Goal: Communication & Community: Participate in discussion

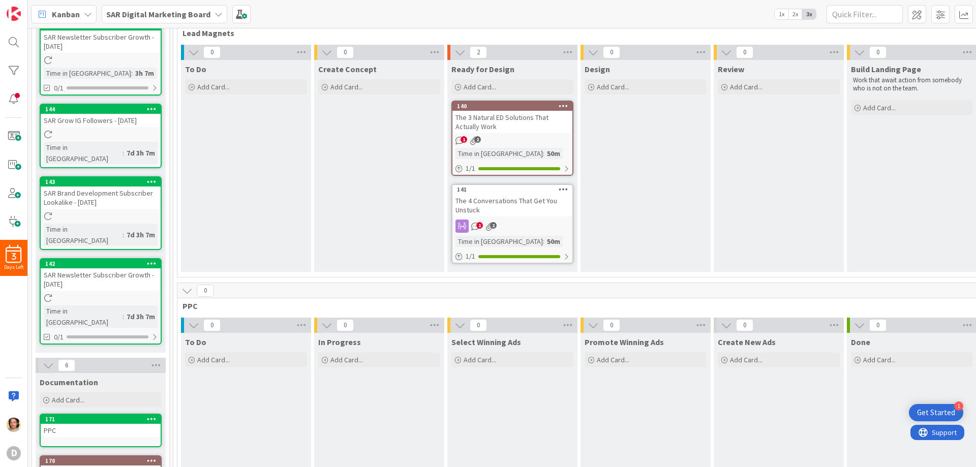
click at [458, 137] on icon "1" at bounding box center [459, 140] width 9 height 9
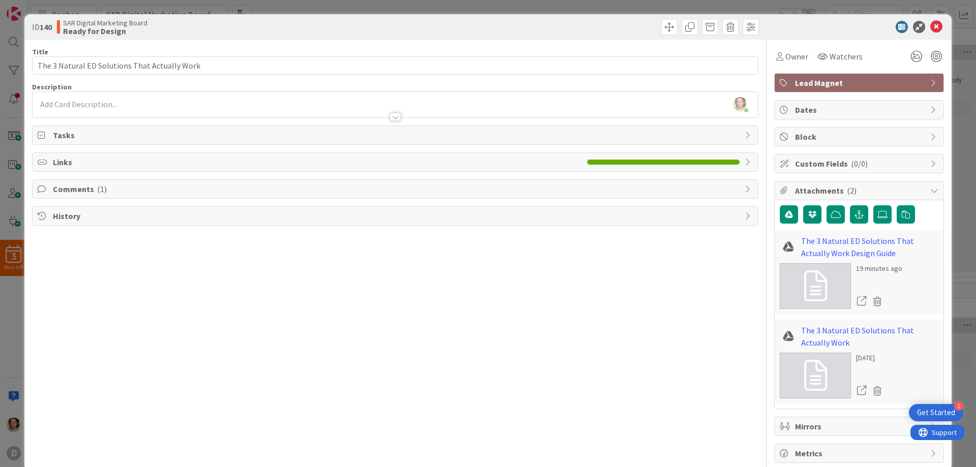
click at [77, 185] on span "Comments ( 1 )" at bounding box center [396, 189] width 687 height 12
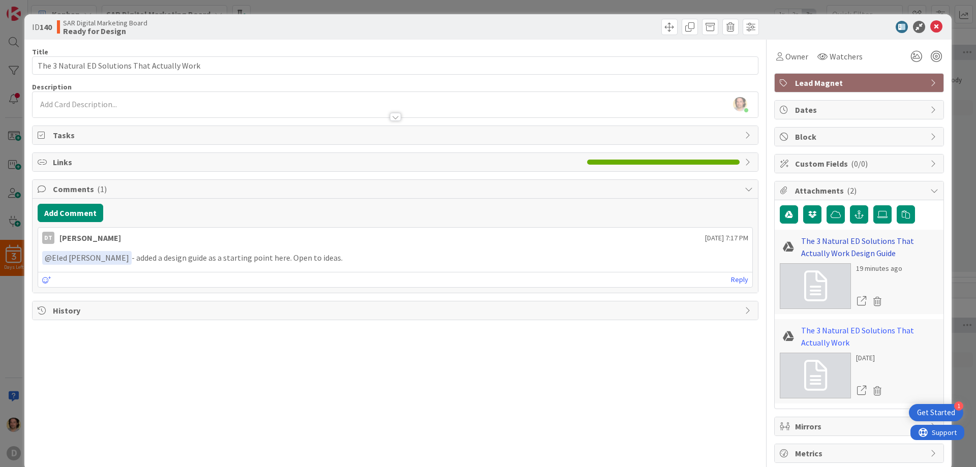
click at [846, 241] on link "The 3 Natural ED Solutions That Actually Work Design Guide" at bounding box center [869, 247] width 137 height 24
click at [735, 278] on link "Reply" at bounding box center [739, 279] width 17 height 13
click at [46, 377] on button "Reply" at bounding box center [57, 377] width 28 height 12
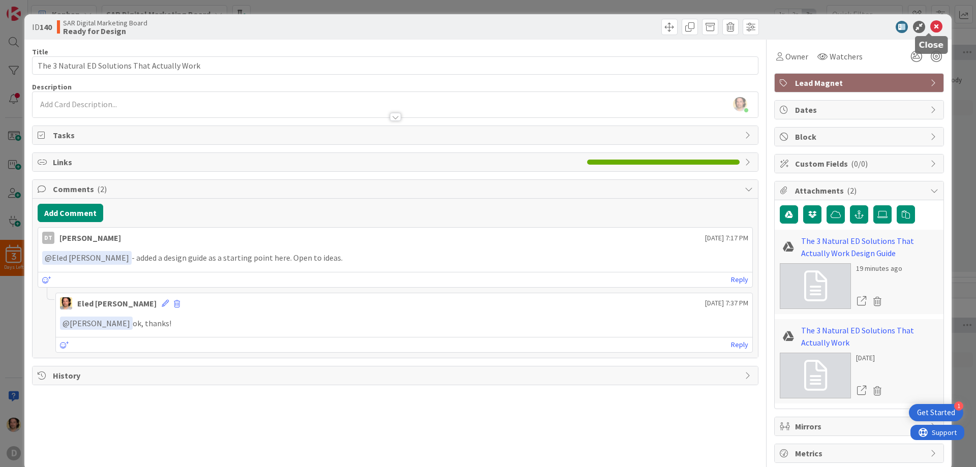
click at [930, 24] on icon at bounding box center [936, 27] width 12 height 12
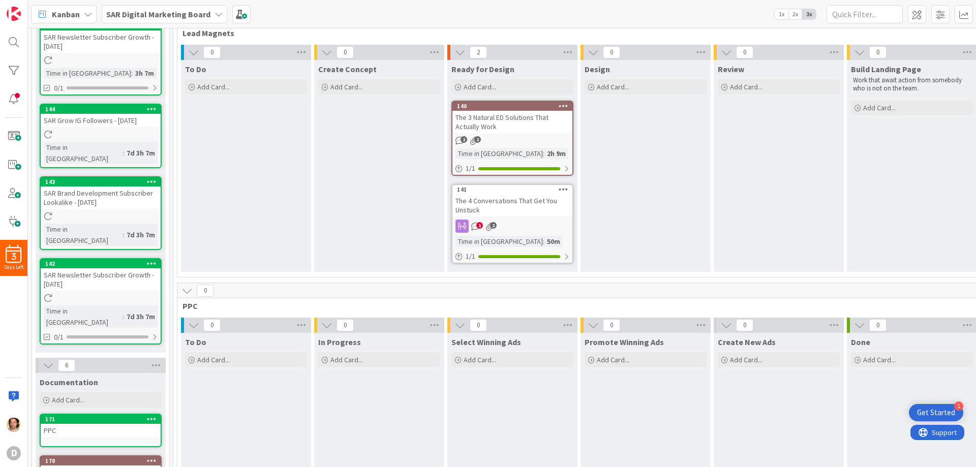
click at [475, 223] on icon "1" at bounding box center [475, 226] width 9 height 9
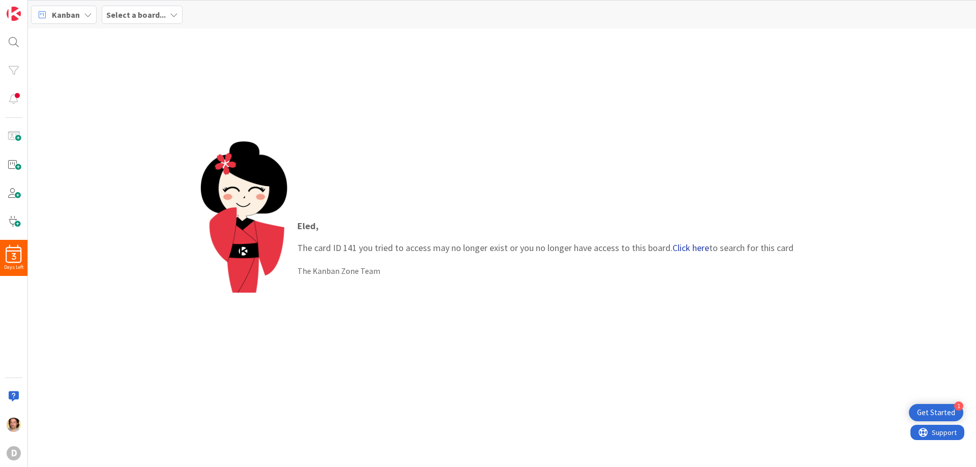
click at [687, 242] on link "Click here" at bounding box center [690, 248] width 37 height 12
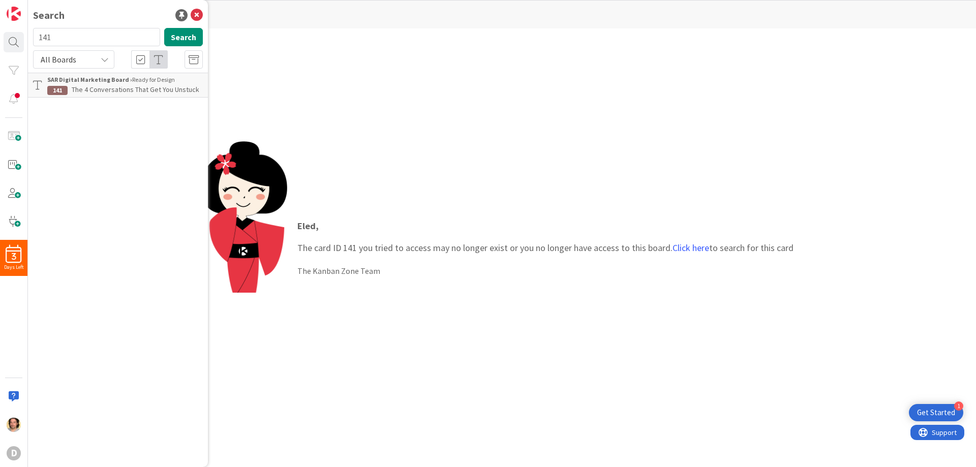
click at [160, 86] on span "The 4 Conversations That Get You Unstuck" at bounding box center [136, 89] width 128 height 9
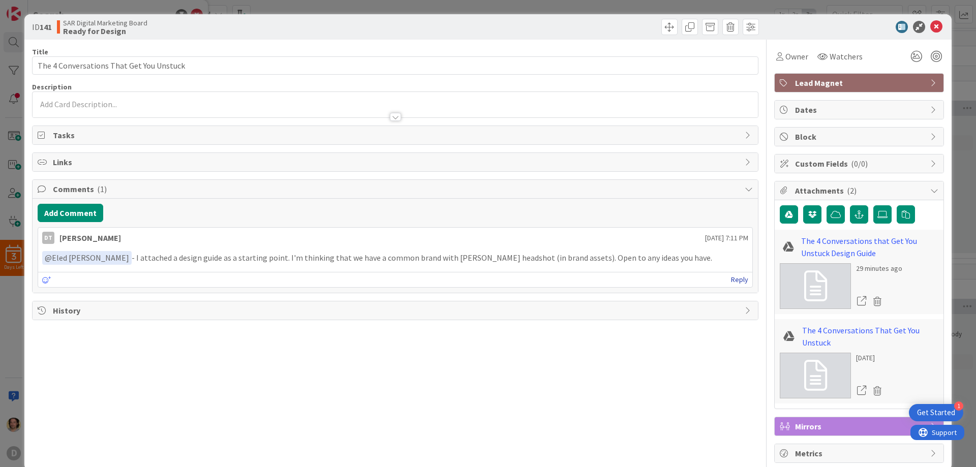
click at [732, 279] on link "Reply" at bounding box center [739, 279] width 17 height 13
click at [52, 378] on button "Reply" at bounding box center [57, 377] width 28 height 12
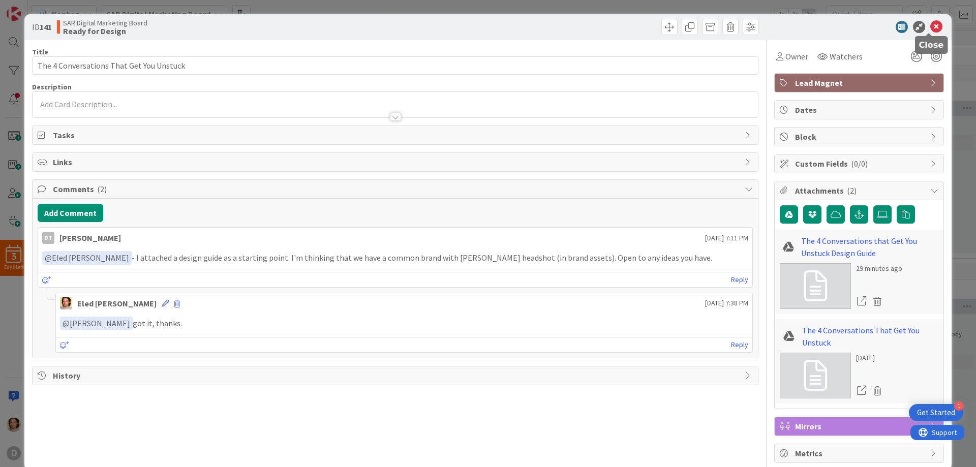
click at [931, 23] on icon at bounding box center [936, 27] width 12 height 12
